Goal: Task Accomplishment & Management: Complete application form

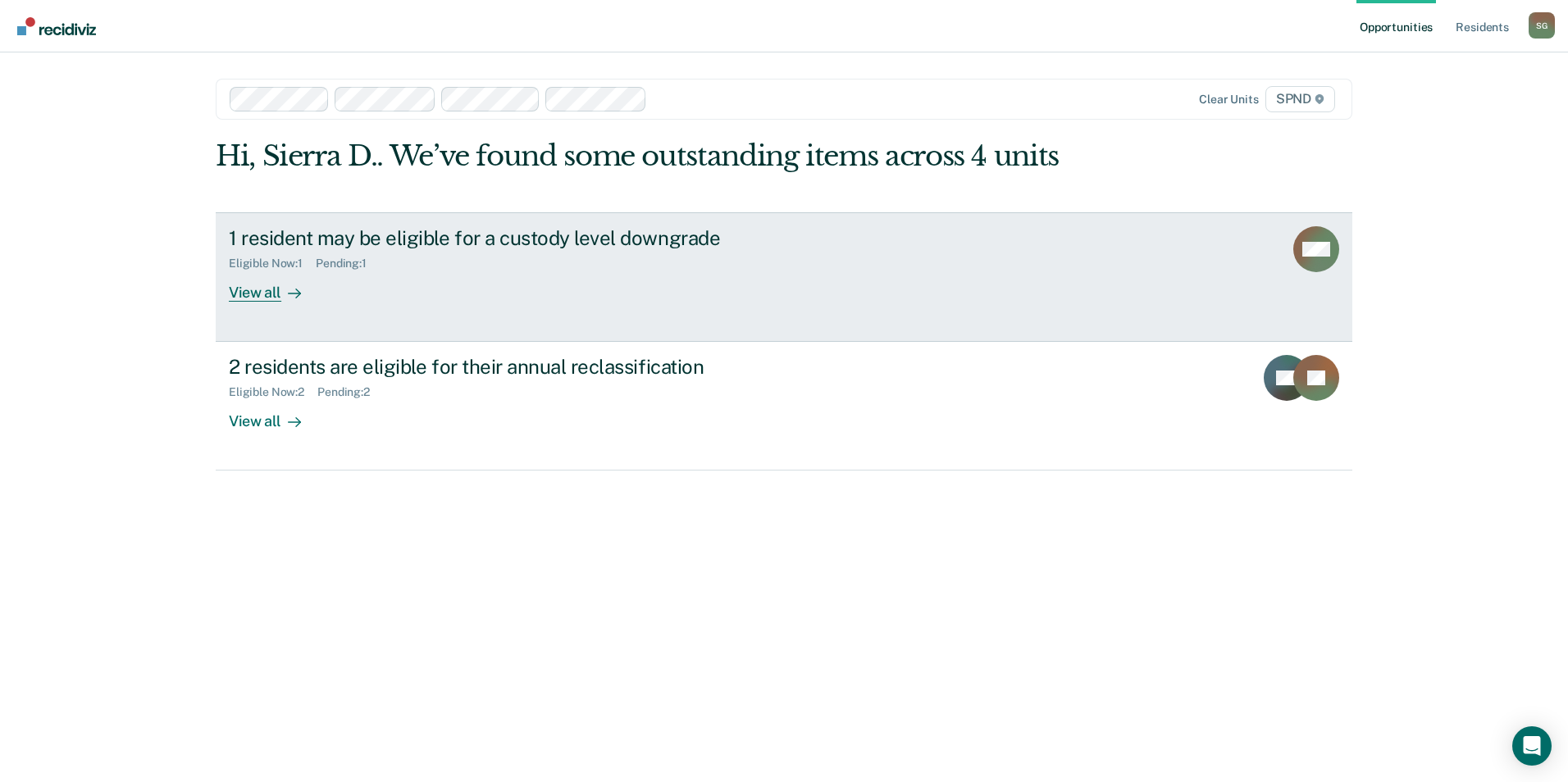
click at [639, 291] on div "1 resident may be eligible for a custody level downgrade Eligible Now : 1 Pendi…" at bounding box center [537, 264] width 615 height 76
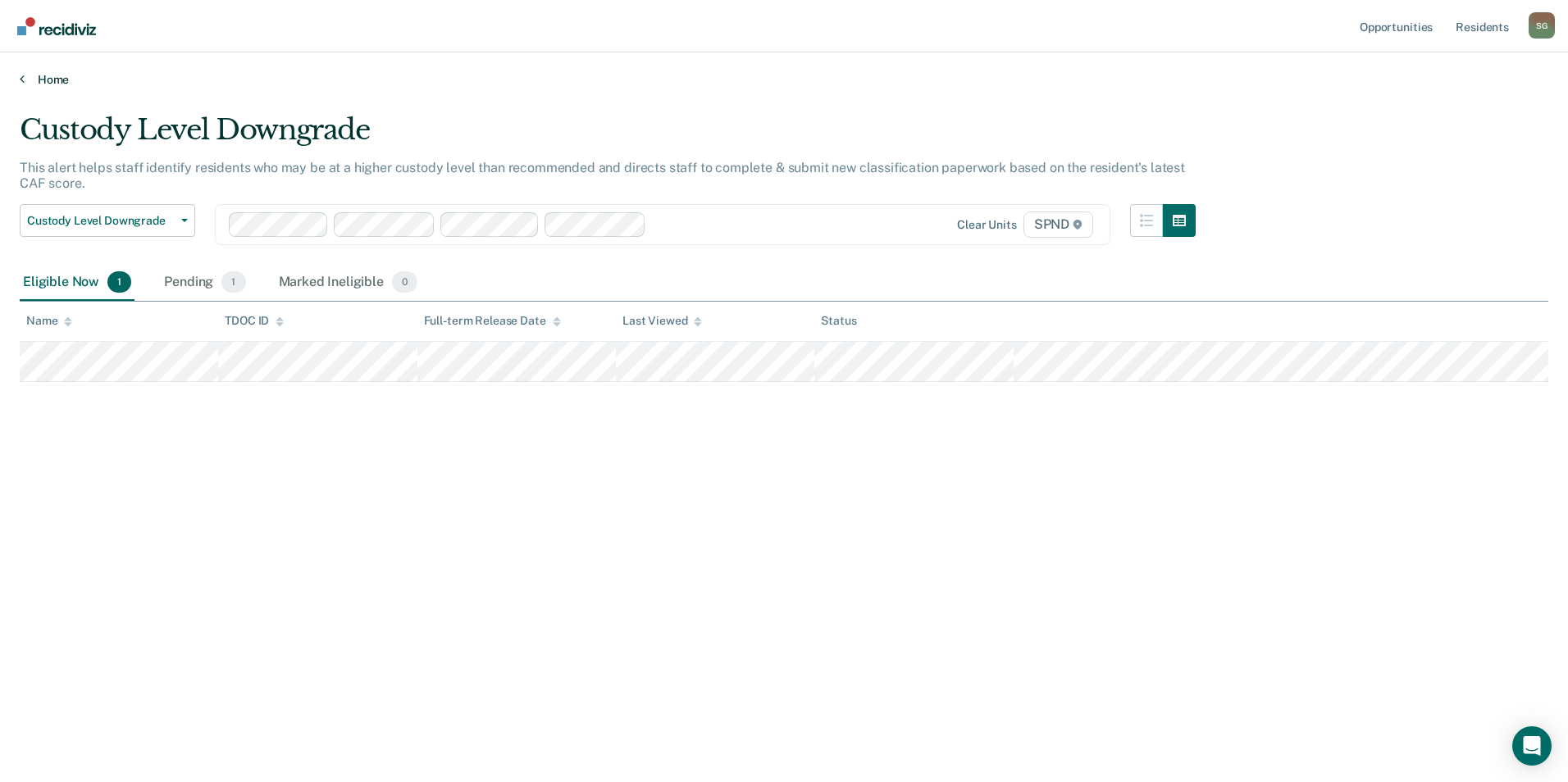
click at [29, 72] on link "Home" at bounding box center [784, 80] width 1529 height 15
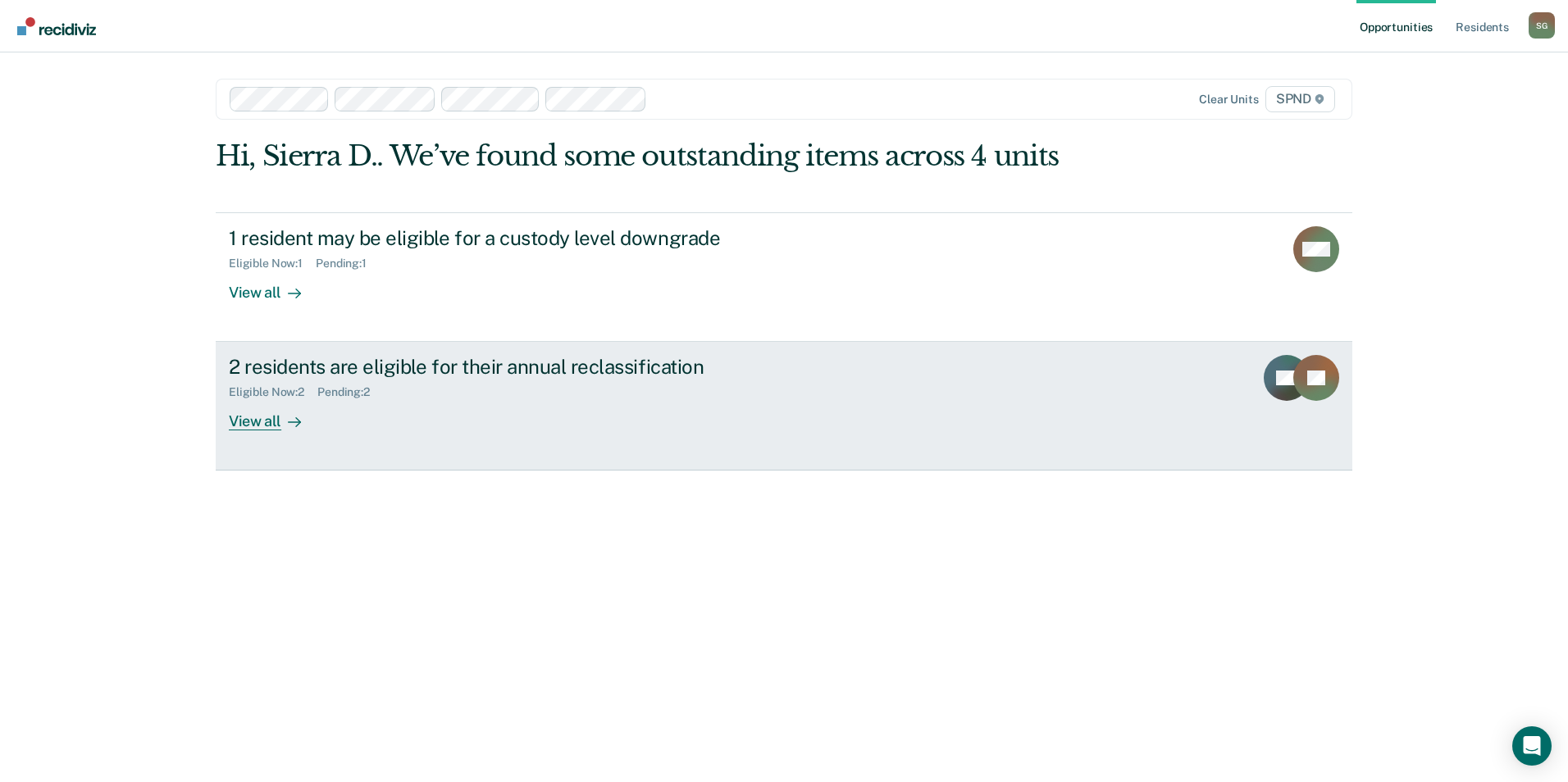
click at [357, 379] on div "Eligible Now : 2 Pending : 2" at bounding box center [517, 389] width 576 height 21
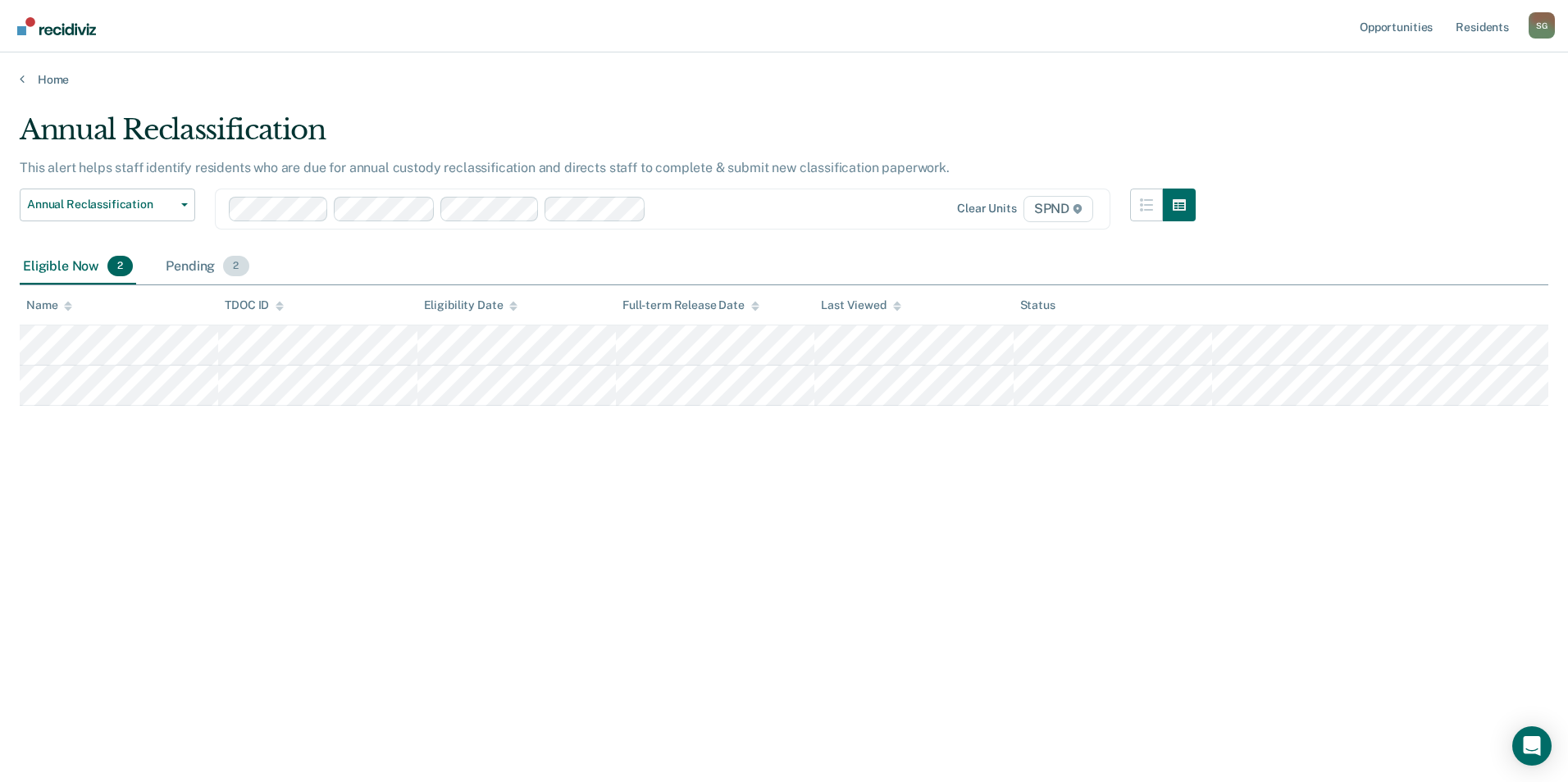
click at [177, 271] on div "Pending 2" at bounding box center [208, 266] width 90 height 36
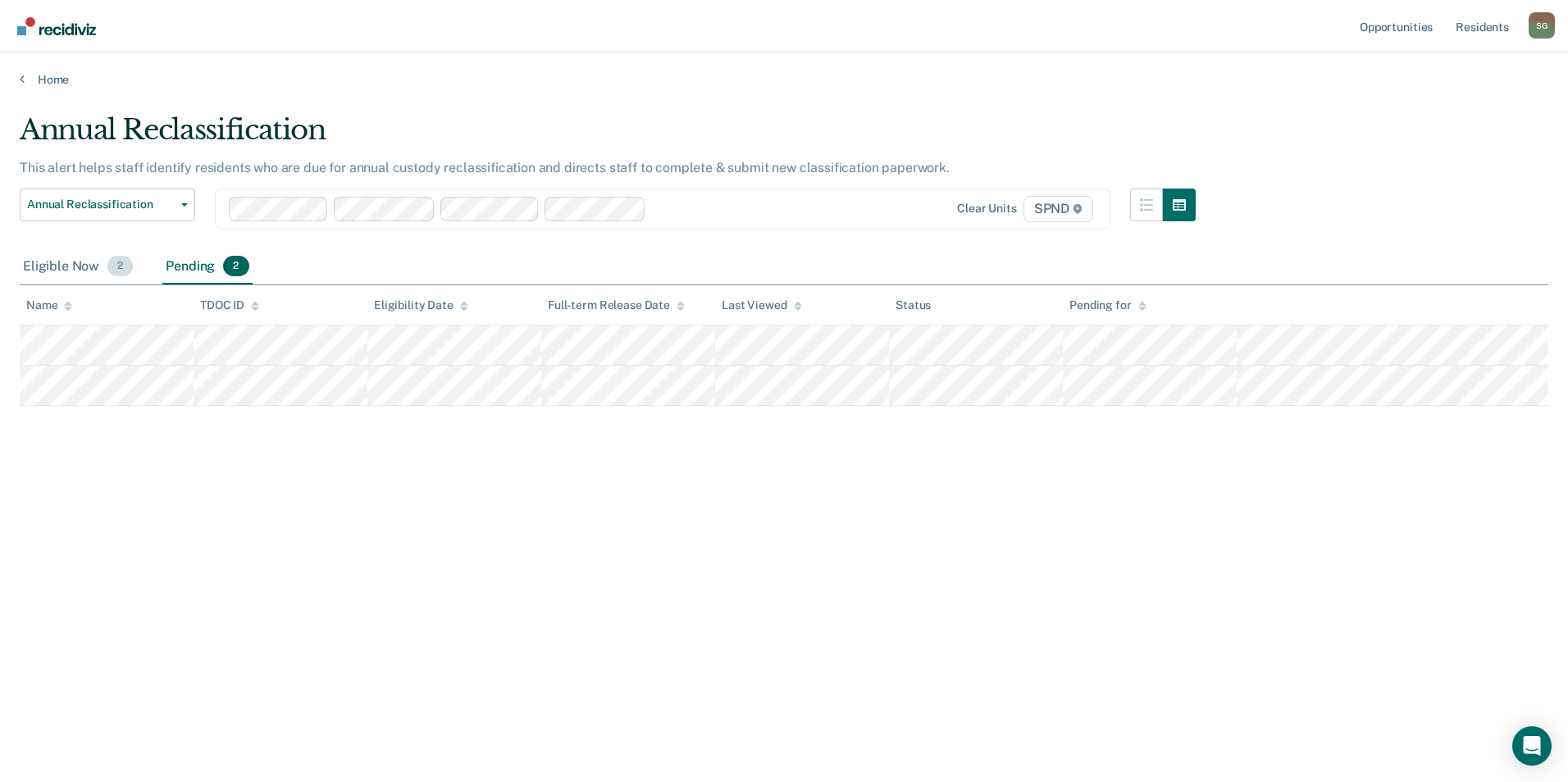
click at [61, 273] on div "Eligible Now 2" at bounding box center [78, 266] width 116 height 36
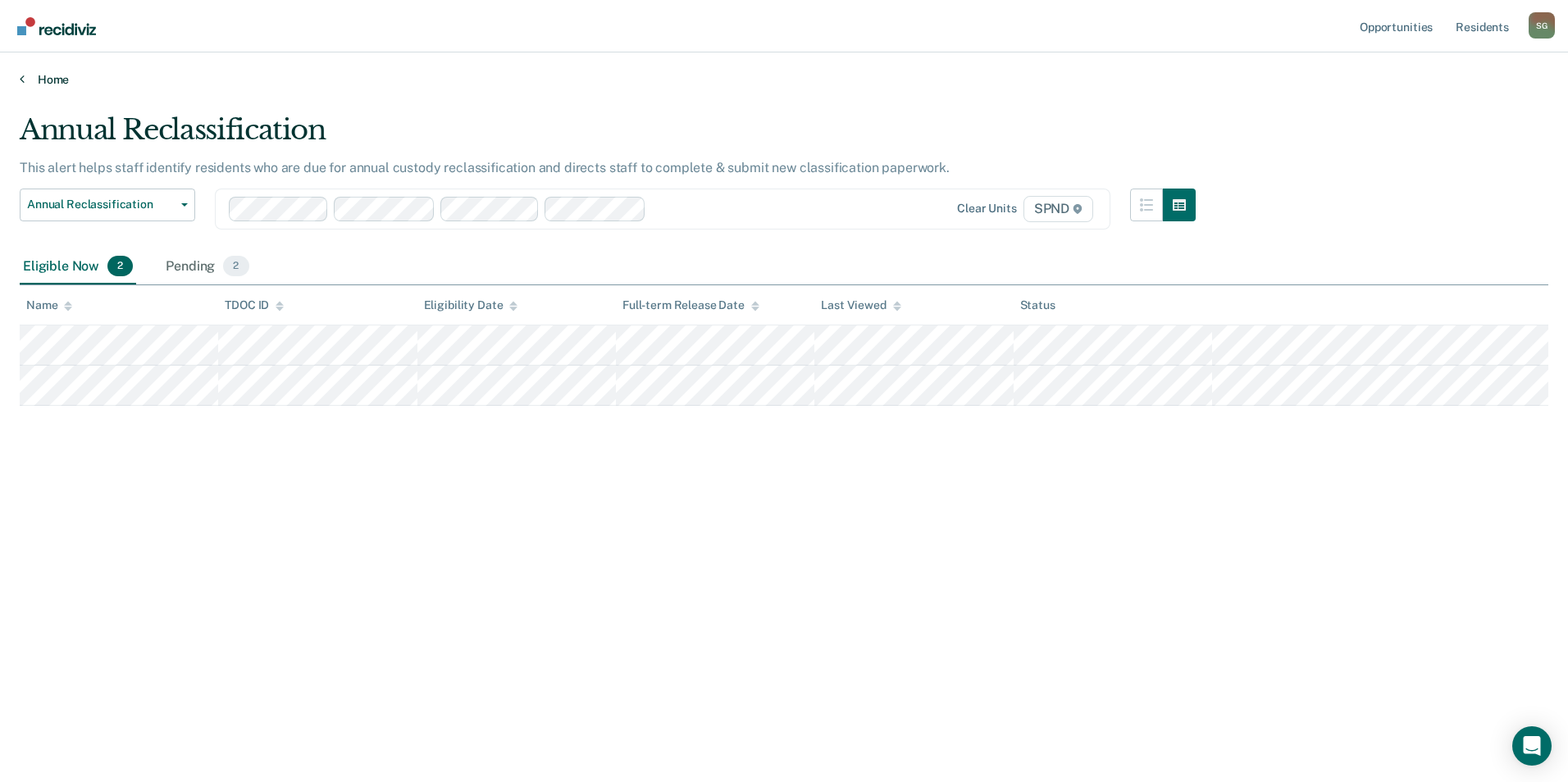
click at [51, 76] on link "Home" at bounding box center [784, 80] width 1529 height 15
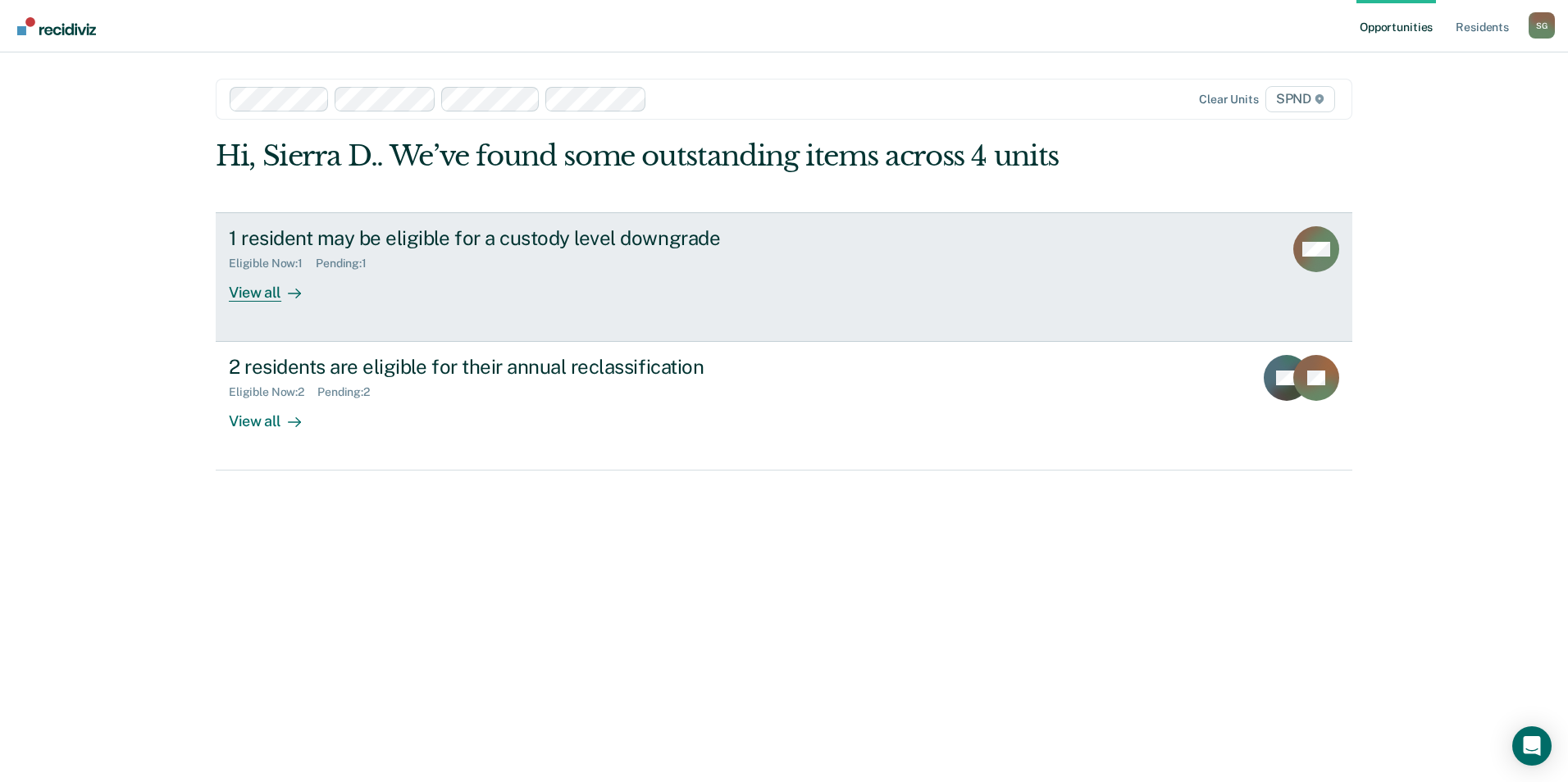
click at [273, 247] on div "1 resident may be eligible for a custody level downgrade" at bounding box center [517, 238] width 576 height 24
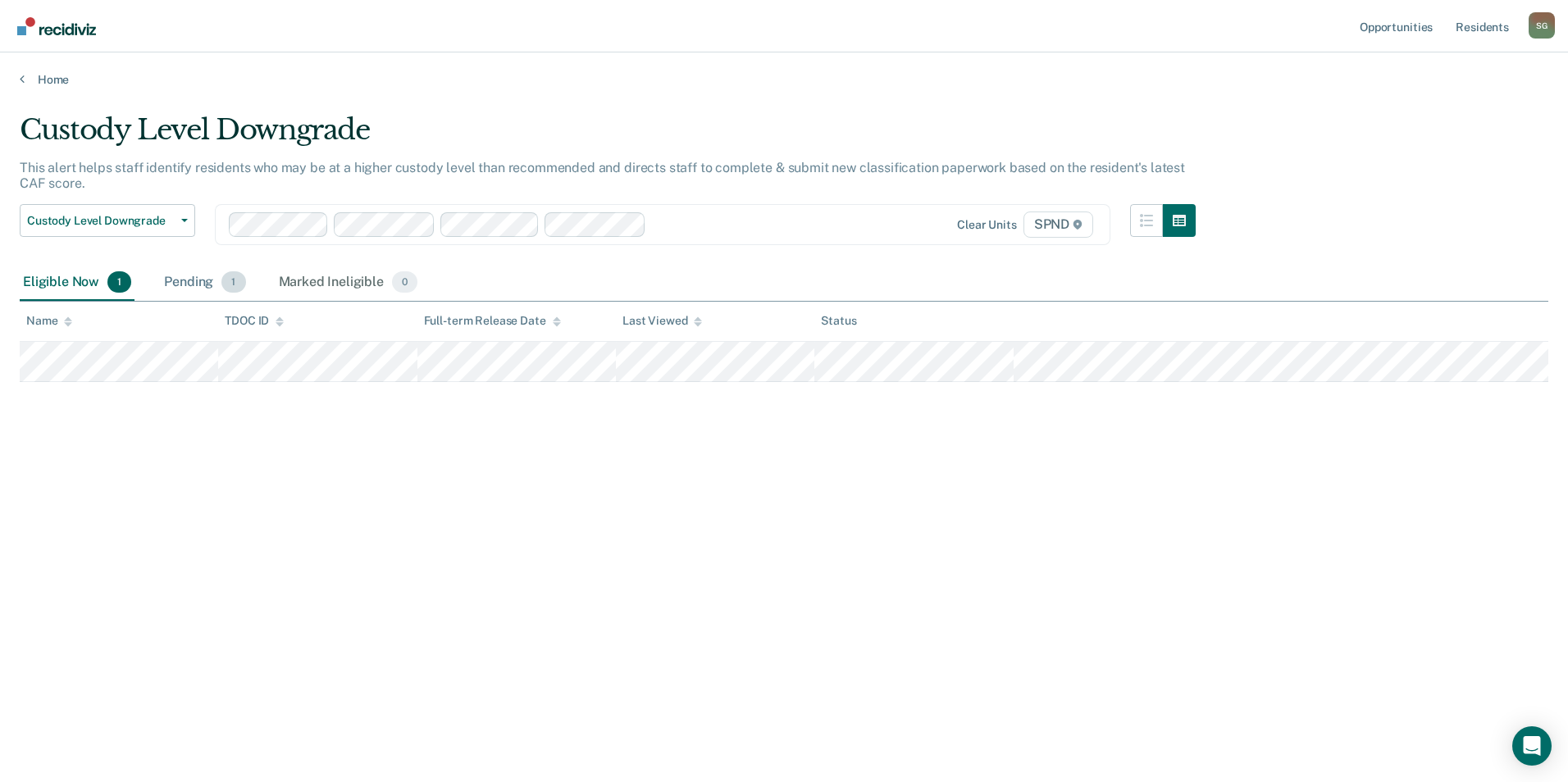
click at [184, 284] on div "Pending 1" at bounding box center [205, 282] width 88 height 36
click at [73, 287] on div "Eligible Now 1" at bounding box center [77, 282] width 115 height 36
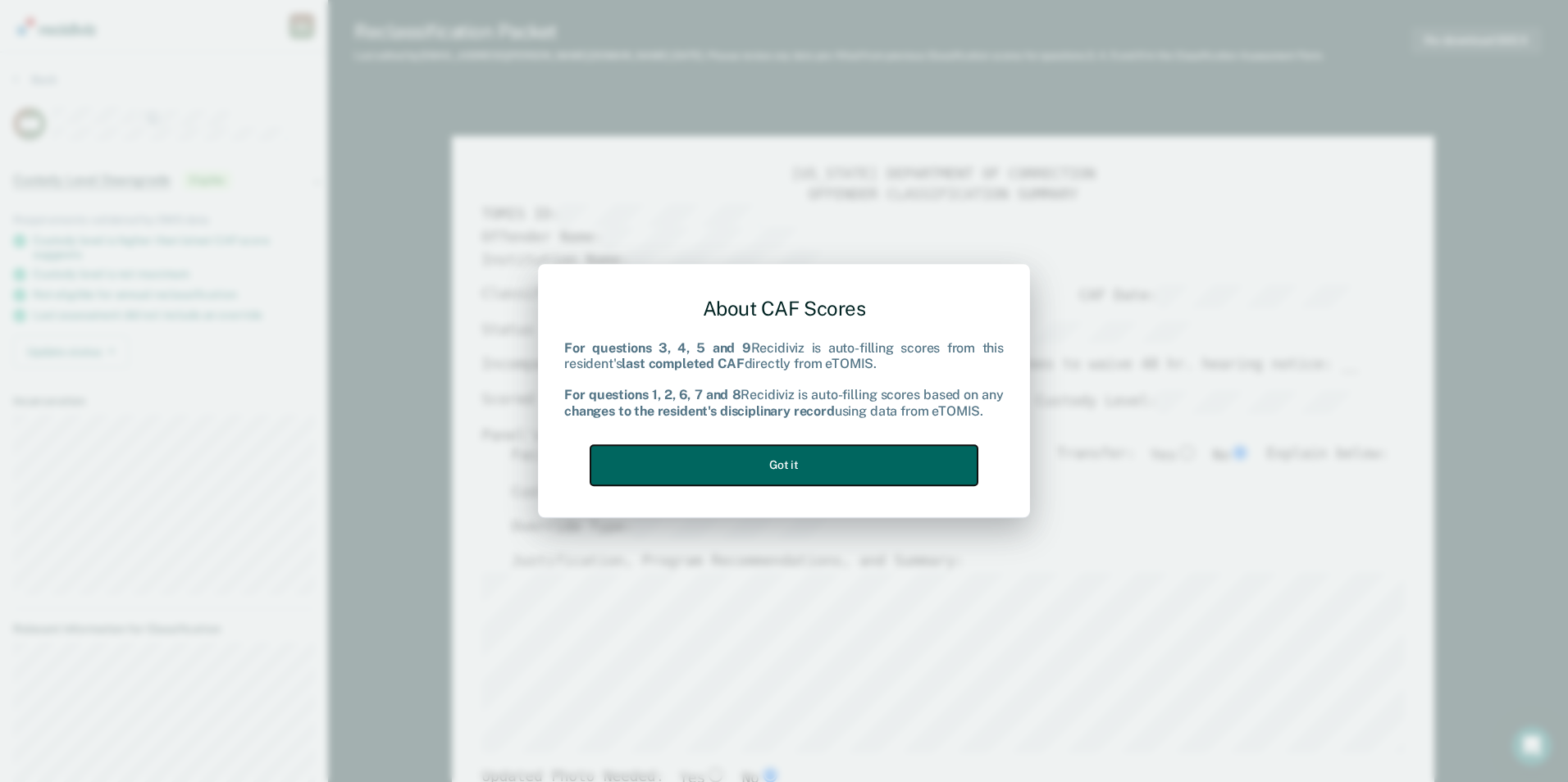
click at [801, 462] on button "Got it" at bounding box center [784, 465] width 387 height 40
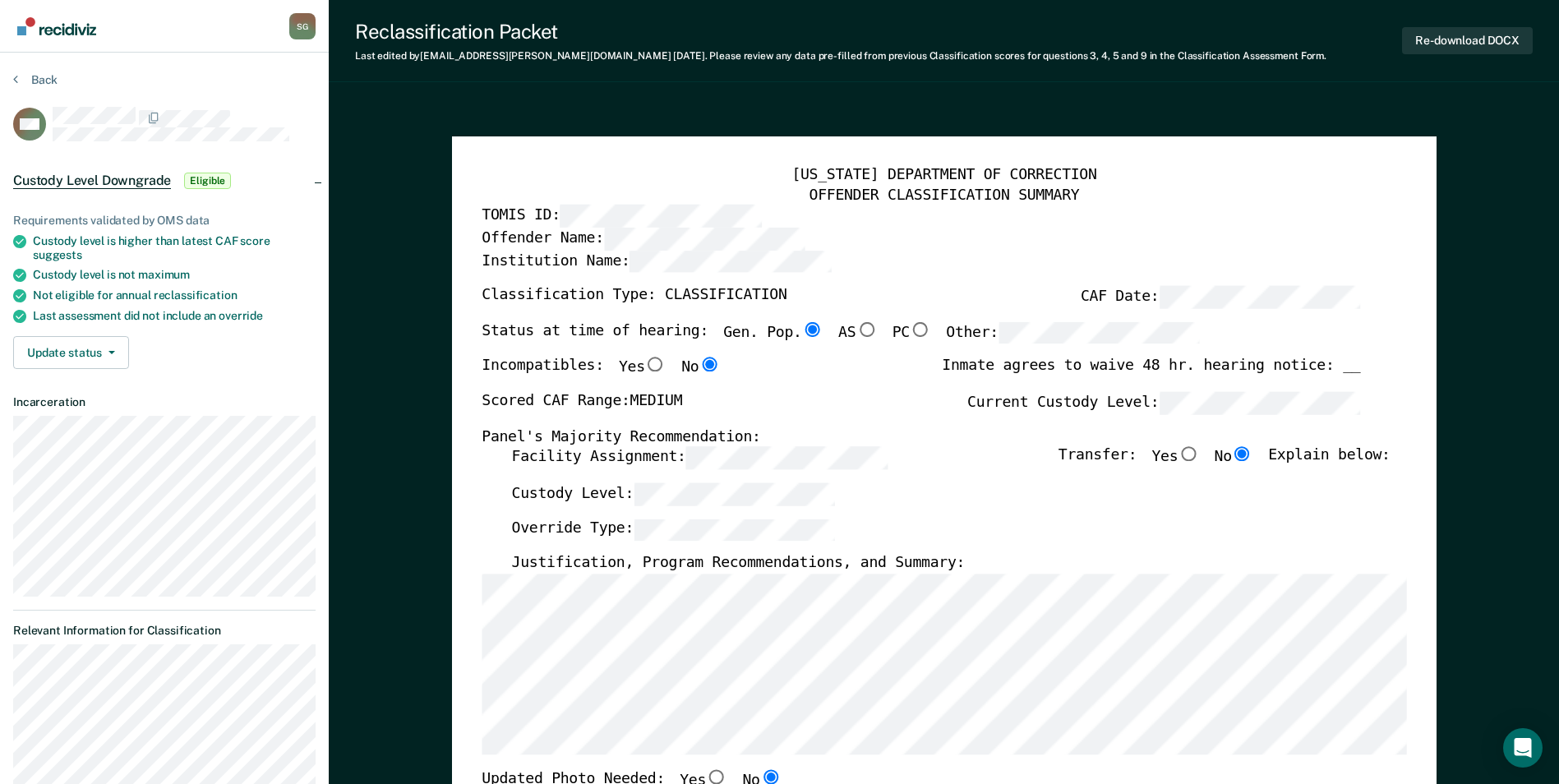
type textarea "x"
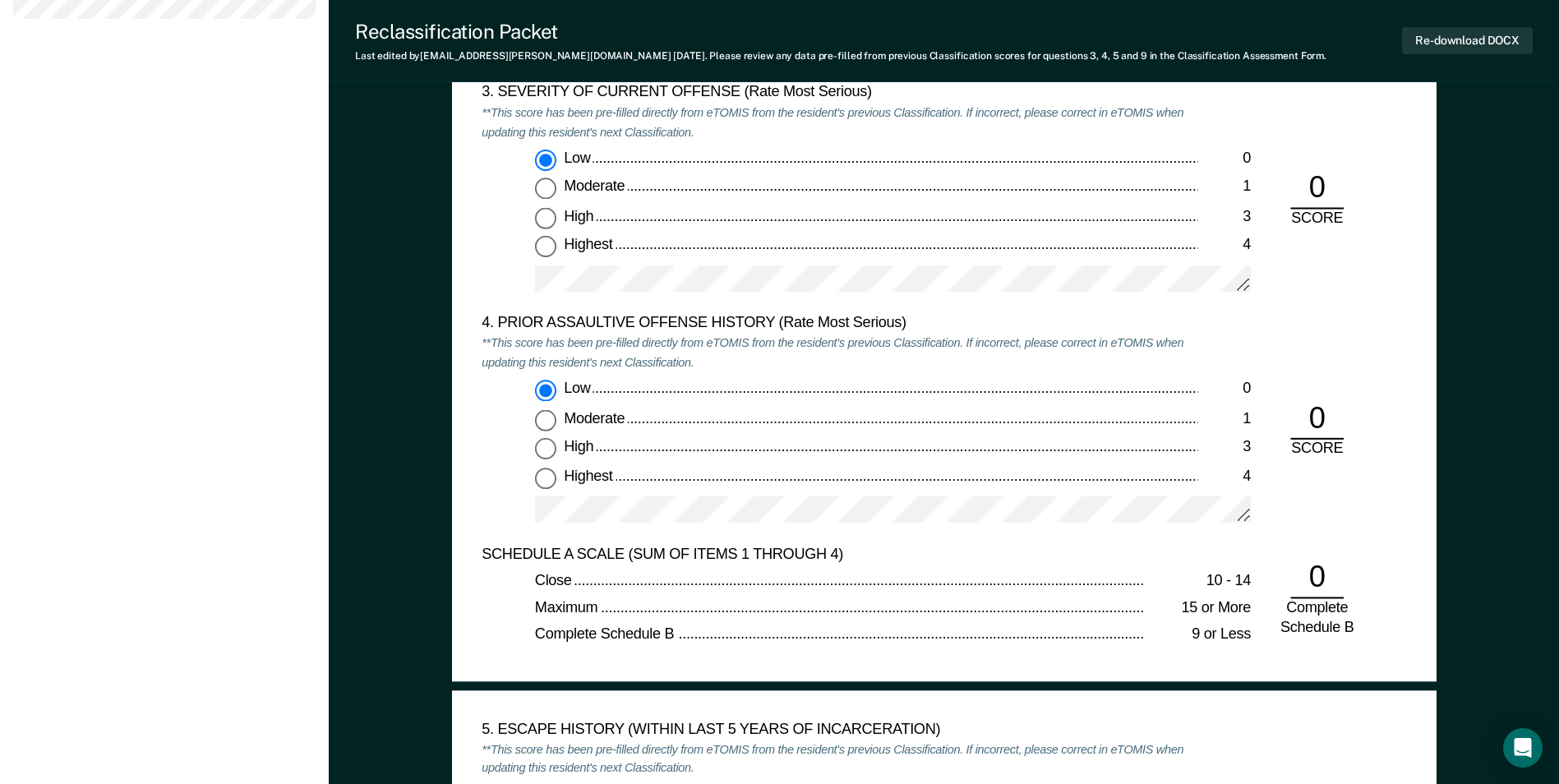
scroll to position [2055, 0]
click at [1481, 339] on div "[US_STATE] DEPARTMENT OF CORRECTION OFFENDER CLASSIFICATION SUMMARY TOMIS ID: O…" at bounding box center [944, 789] width 1230 height 5484
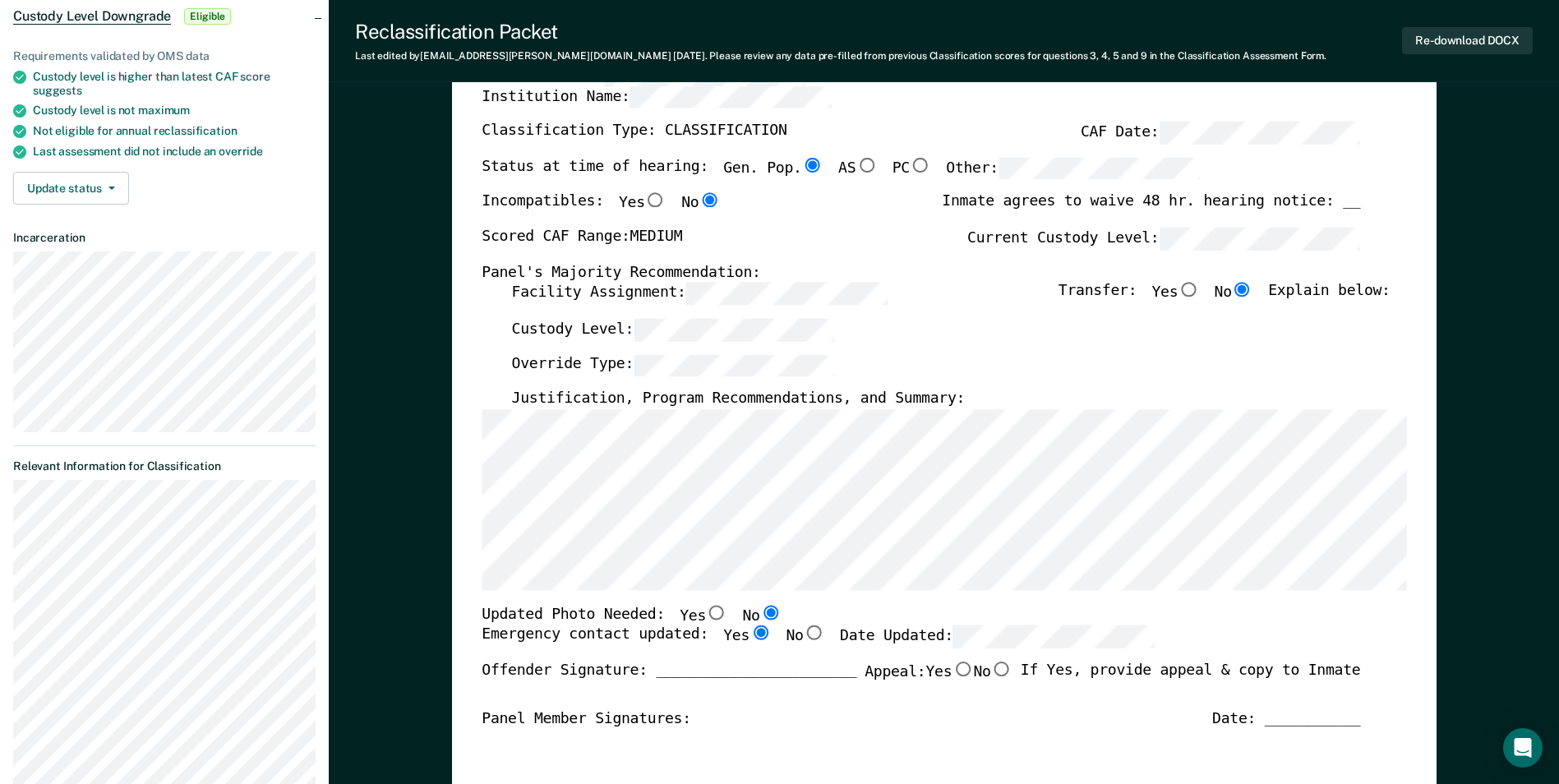
scroll to position [0, 0]
